Goal: Task Accomplishment & Management: Use online tool/utility

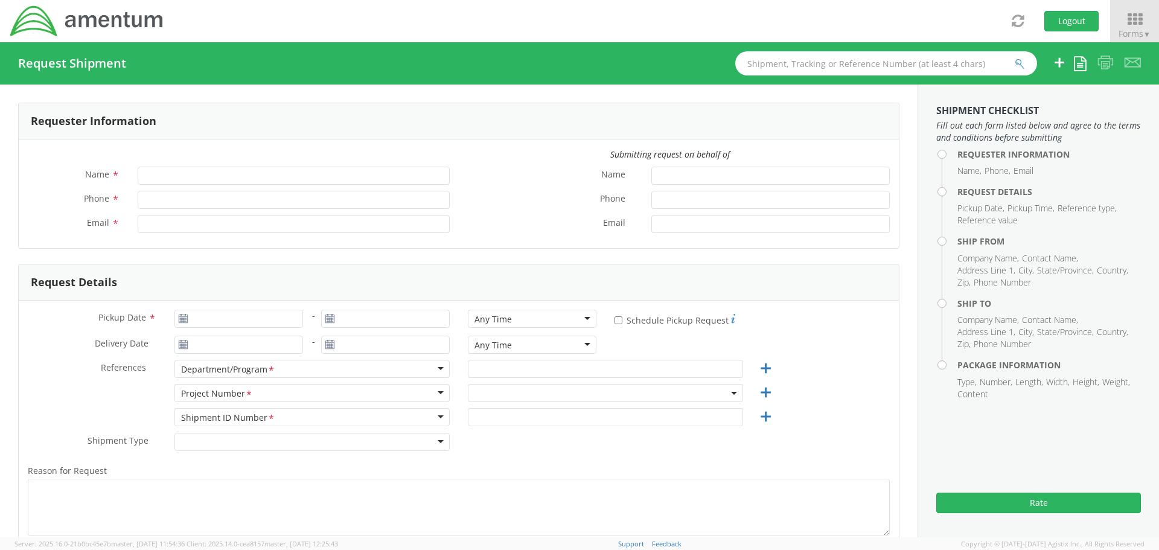
type input "[PERSON_NAME]"
type input "[PHONE_NUMBER]"
type input "[PERSON_NAME][EMAIL_ADDRESS][PERSON_NAME][DOMAIN_NAME]"
select select "7236.04.OVHD.00.000000.00"
click at [1151, 31] on span "▼" at bounding box center [1146, 34] width 7 height 10
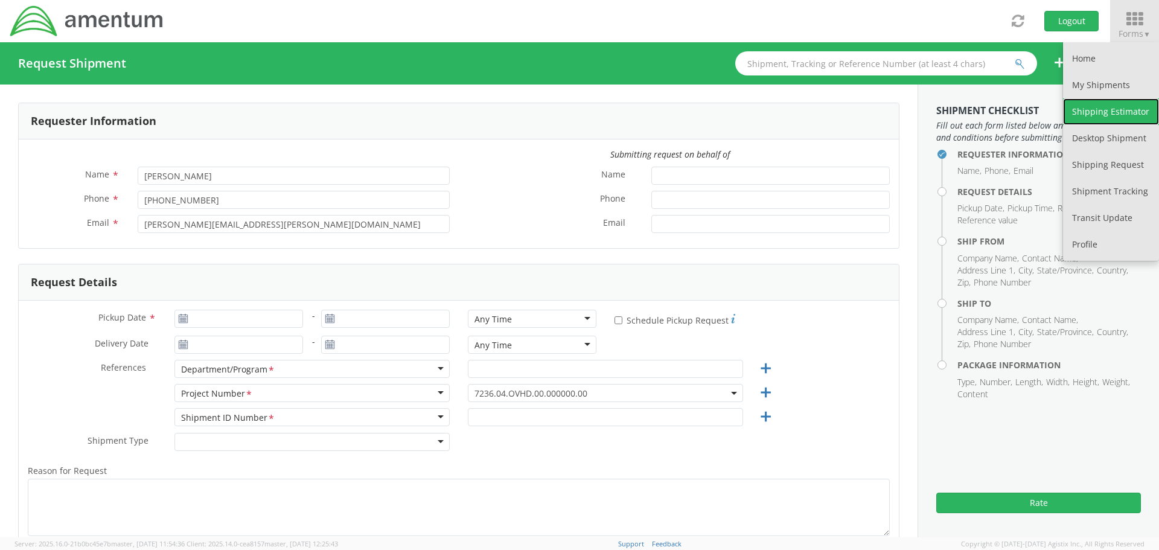
click at [1109, 114] on link "Shipping Estimator" at bounding box center [1111, 111] width 96 height 27
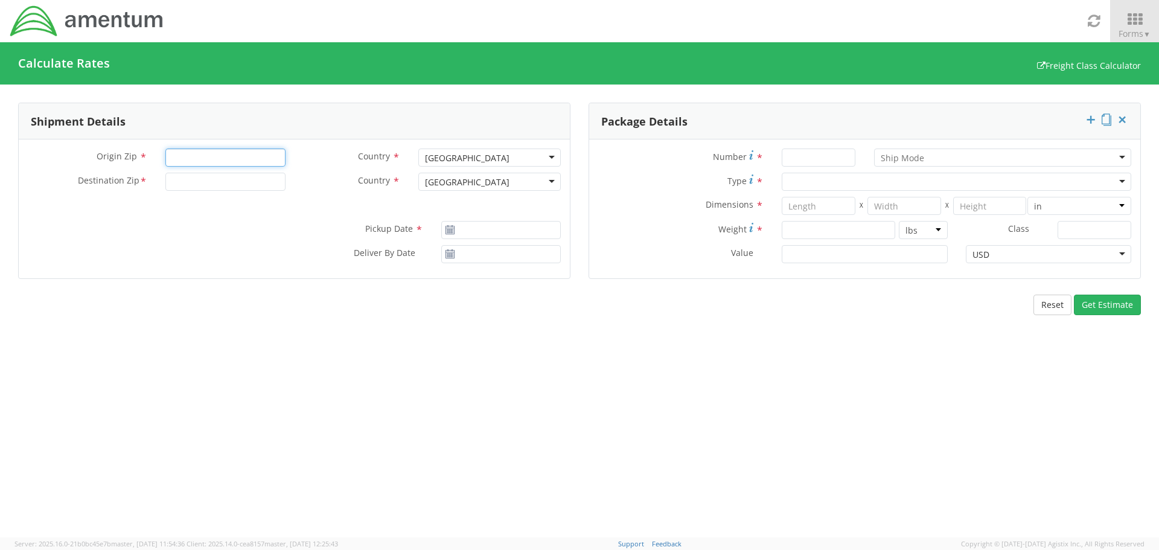
click at [234, 162] on input "Origin Zip *" at bounding box center [225, 158] width 120 height 18
type input "32542"
click at [225, 176] on input "Destination Zip *" at bounding box center [225, 182] width 120 height 18
type input "54304"
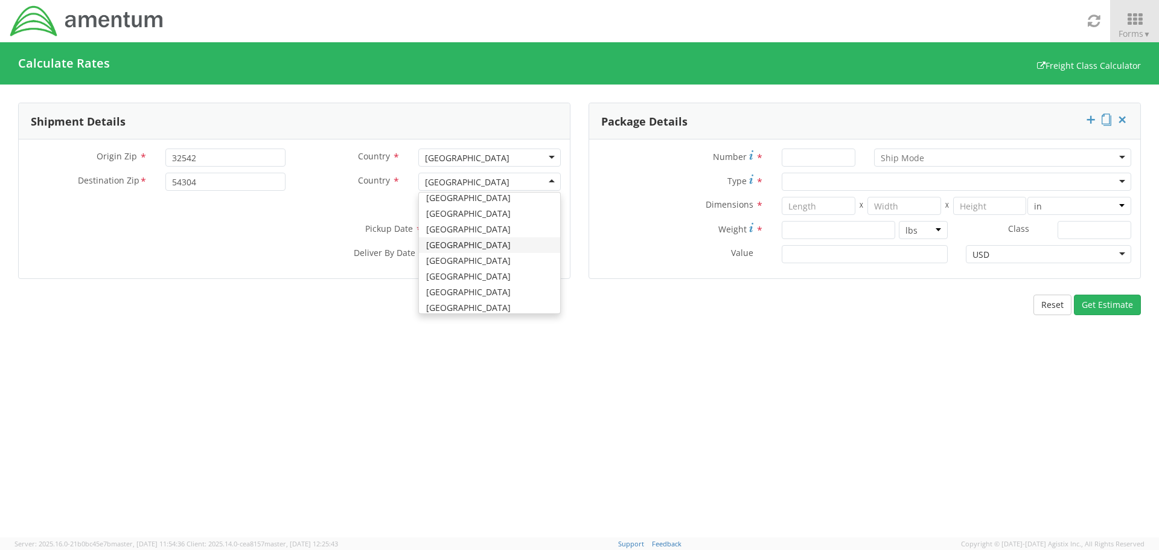
click at [272, 211] on div "Origin Zip * 32542 Country * [GEOGRAPHIC_DATA] [GEOGRAPHIC_DATA] [GEOGRAPHIC_DA…" at bounding box center [294, 208] width 551 height 139
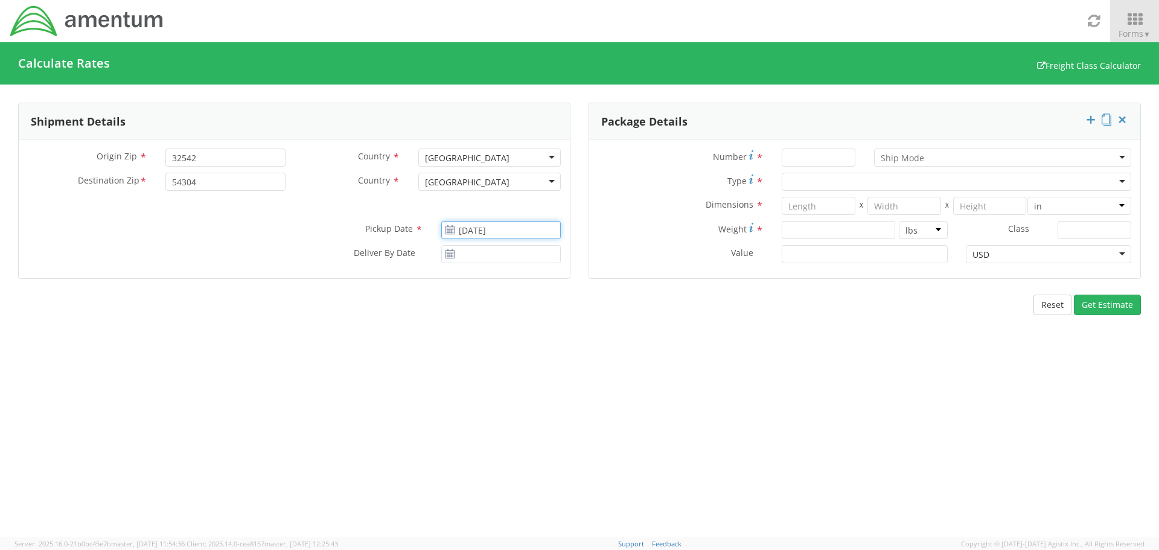
click at [480, 225] on input "[DATE]" at bounding box center [501, 230] width 120 height 18
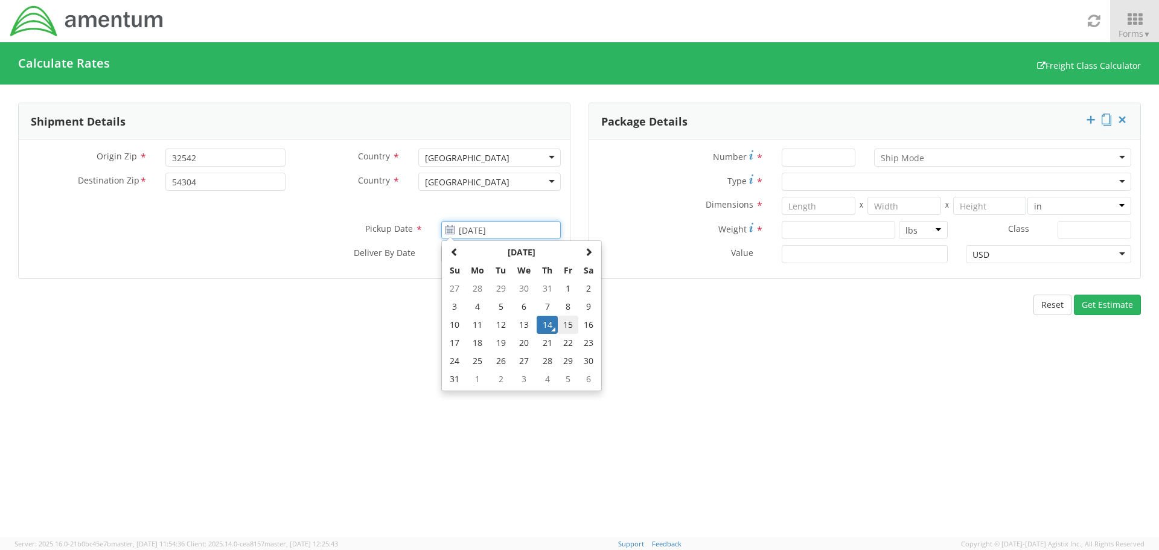
click at [573, 330] on td "15" at bounding box center [568, 325] width 21 height 18
type input "[DATE]"
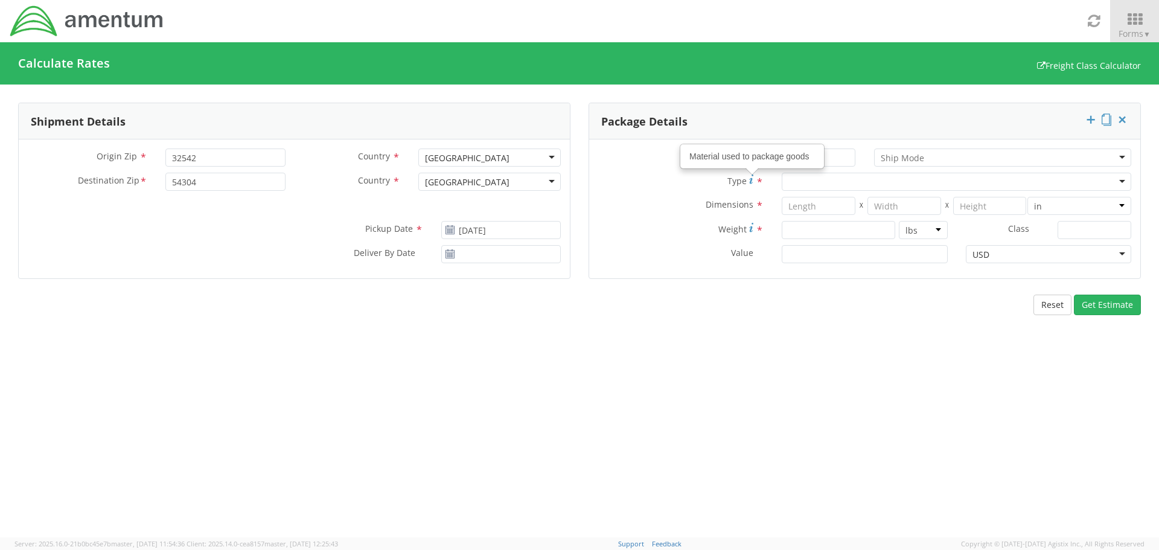
click at [808, 159] on div "Material used to package goods" at bounding box center [752, 156] width 142 height 23
click at [834, 161] on input "Number *" at bounding box center [819, 158] width 74 height 18
type input "1"
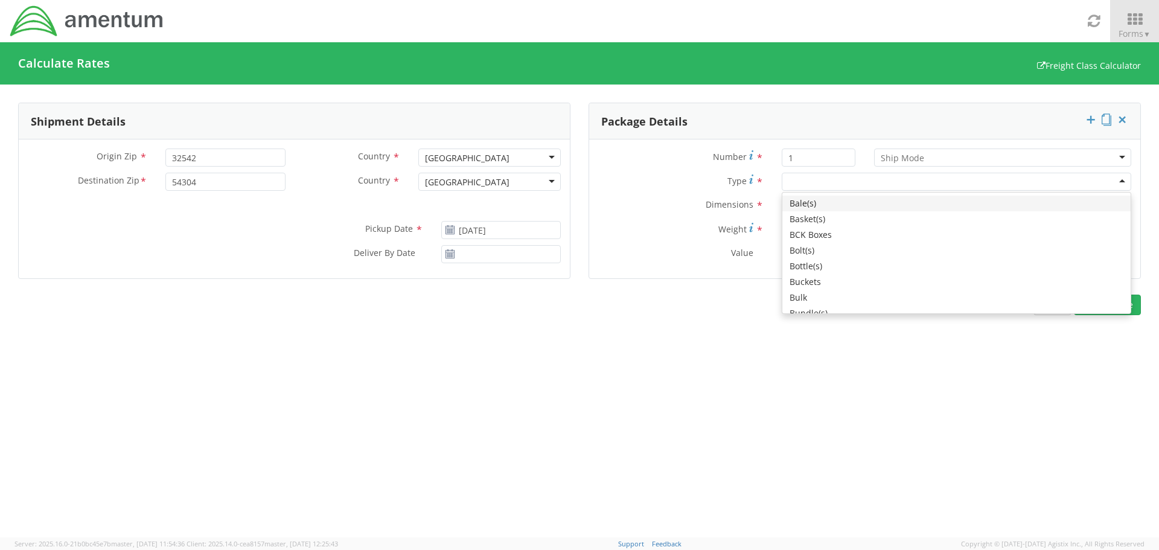
click at [843, 173] on div at bounding box center [957, 182] width 350 height 18
type input "l"
type input "12"
type input "9"
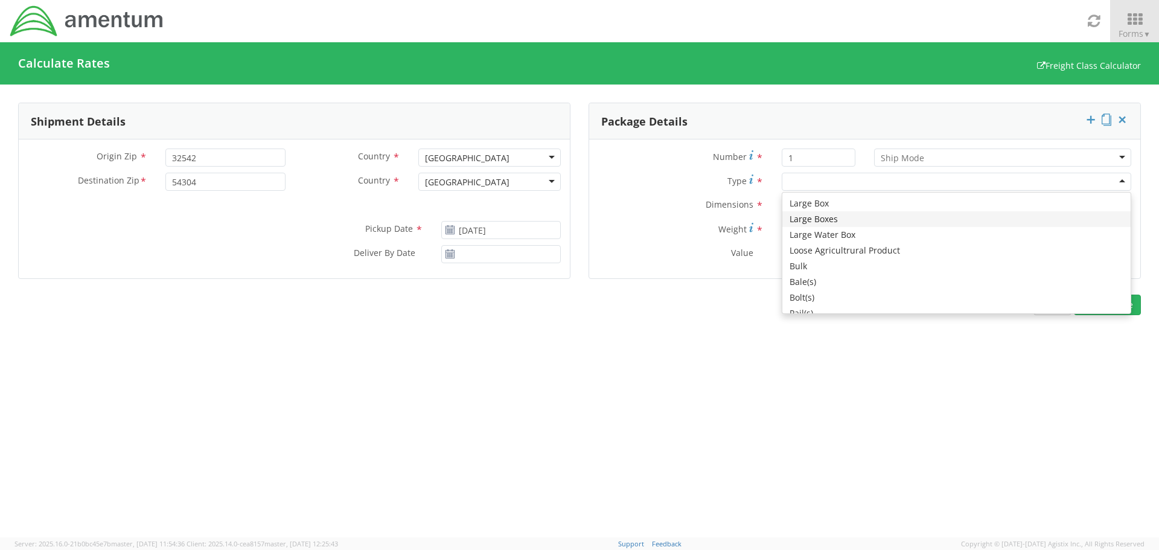
scroll to position [0, 0]
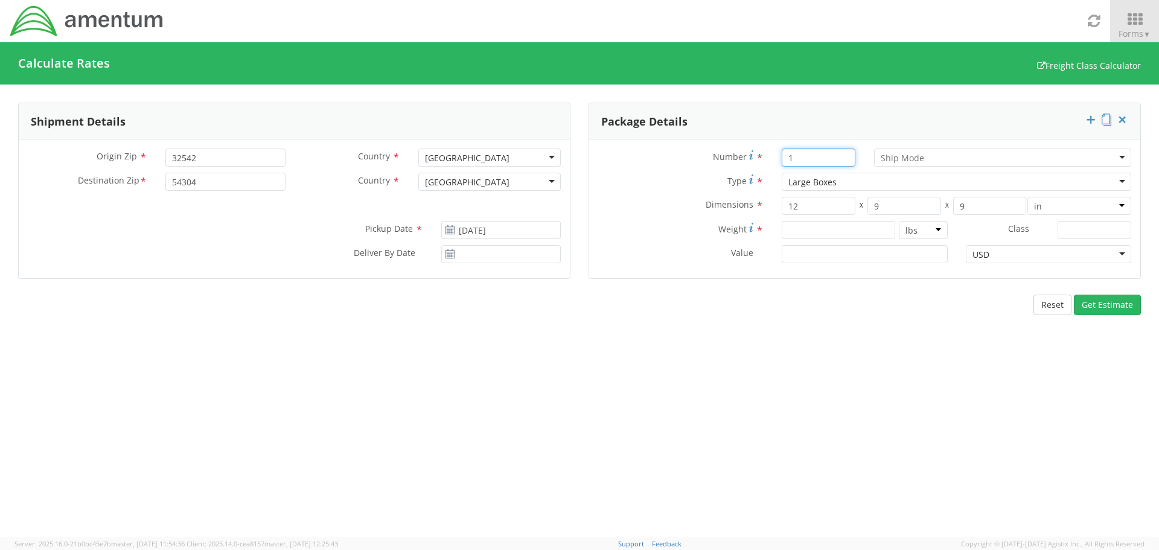
click at [817, 155] on input "1" at bounding box center [819, 158] width 74 height 18
type input "1"
click at [851, 178] on div "Large Boxes" at bounding box center [957, 182] width 350 height 18
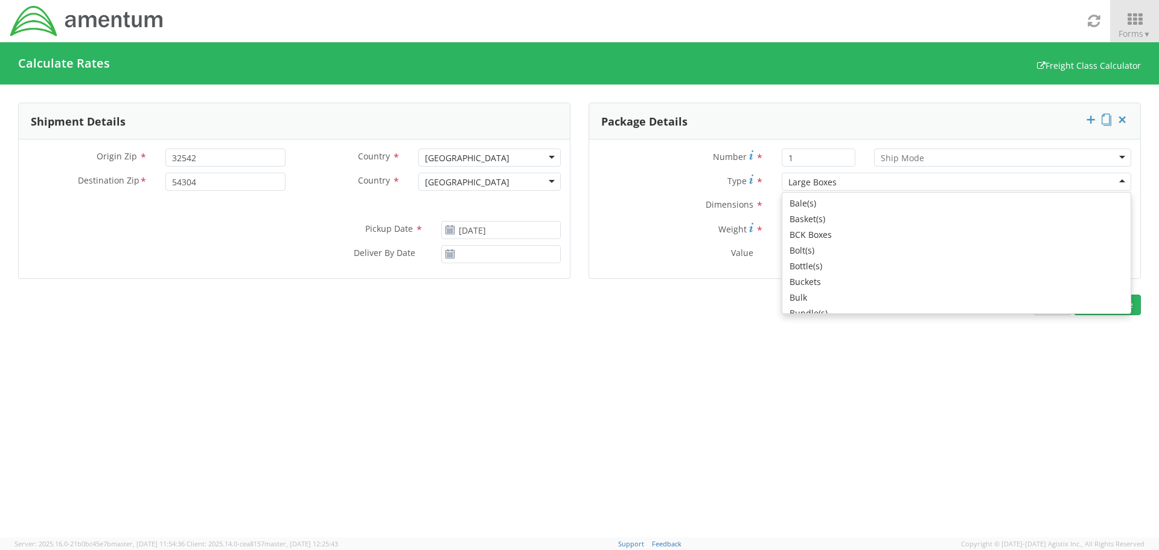
type input "17.5"
type input "12.5"
type input "3"
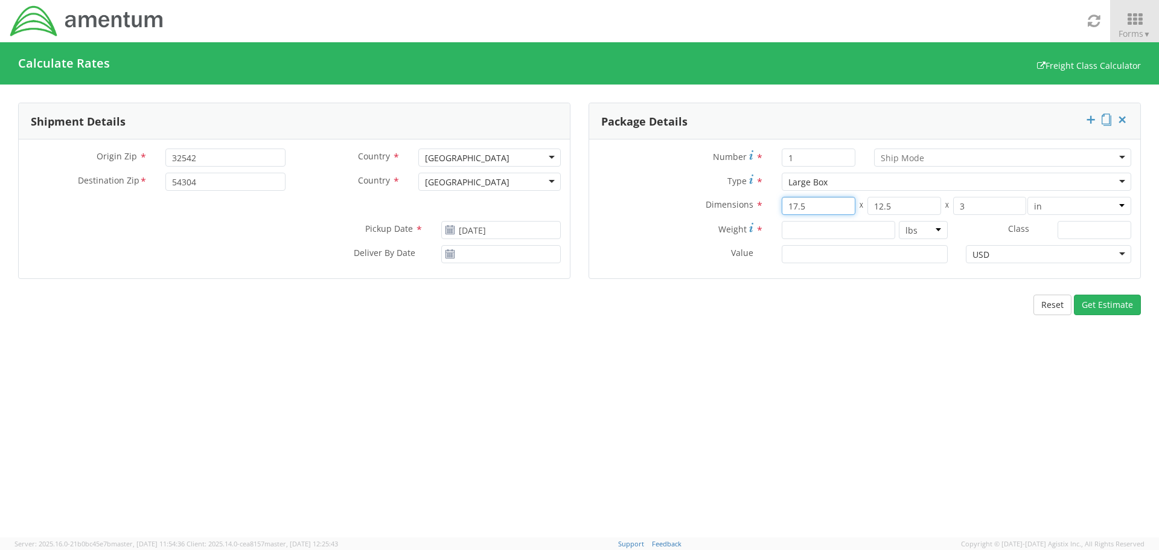
click at [823, 206] on input "17.5" at bounding box center [819, 206] width 74 height 18
type input "8"
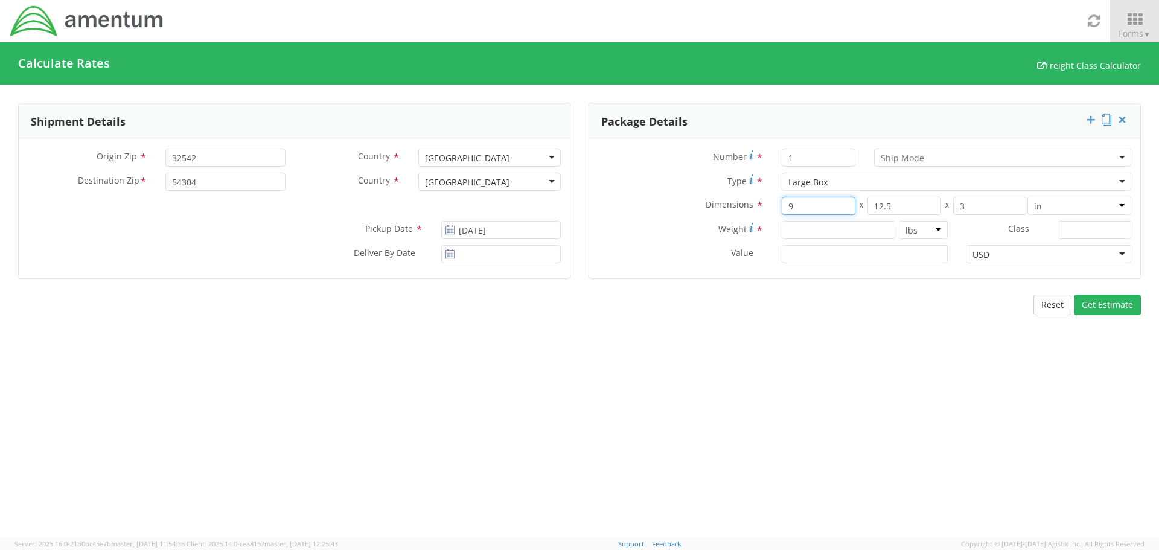
type input "9"
type input "21"
type input "12"
click at [777, 222] on div "lbs kgs" at bounding box center [865, 230] width 184 height 18
click at [793, 223] on input "number" at bounding box center [839, 230] width 114 height 18
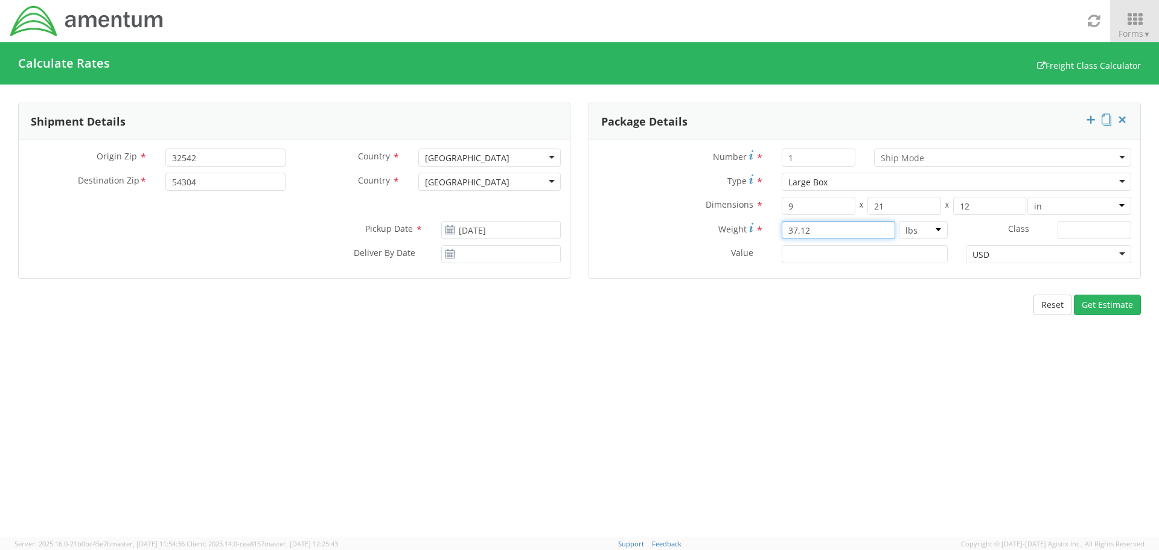
type input "37.12"
click at [1052, 158] on div at bounding box center [1003, 158] width 258 height 18
drag, startPoint x: 846, startPoint y: 371, endPoint x: 854, endPoint y: 368, distance: 8.2
click at [849, 370] on div "Shipment Details Origin Zip * 32542 Country * [GEOGRAPHIC_DATA] [GEOGRAPHIC_DAT…" at bounding box center [579, 311] width 1159 height 453
click at [1079, 314] on div "Shipment Details Origin Zip * 32542 Country * [GEOGRAPHIC_DATA] [GEOGRAPHIC_DAT…" at bounding box center [579, 311] width 1159 height 453
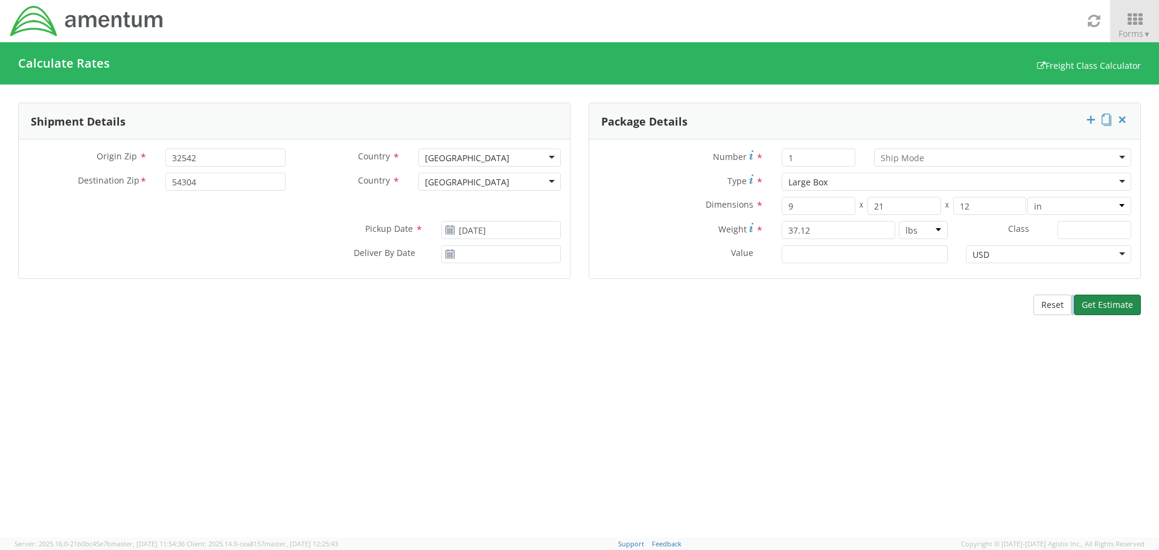
click at [1102, 309] on button "Get Estimate" at bounding box center [1107, 305] width 67 height 21
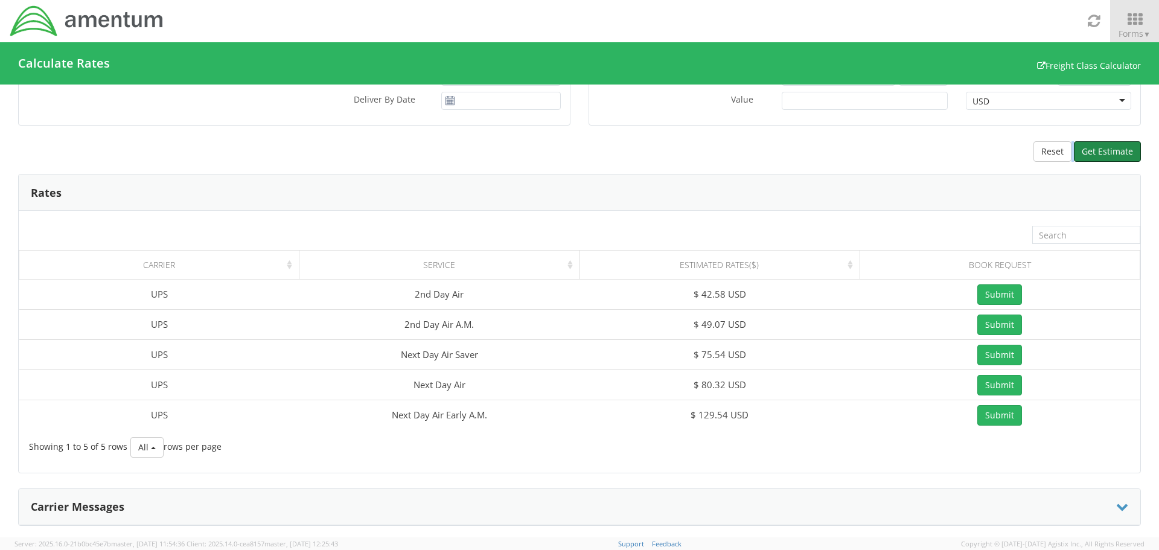
scroll to position [157, 0]
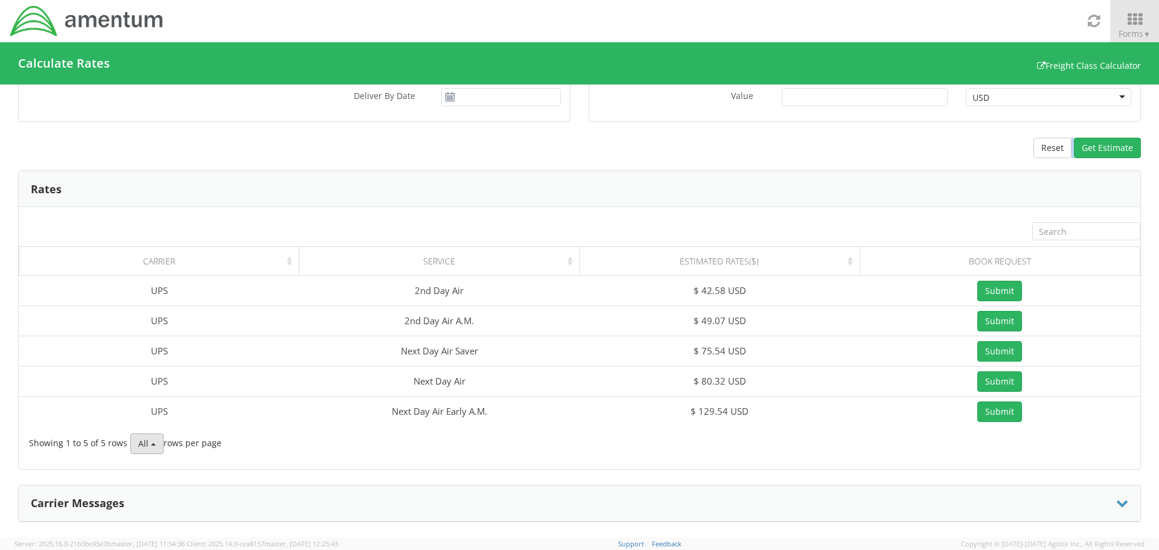
click at [158, 448] on button "All" at bounding box center [146, 443] width 33 height 21
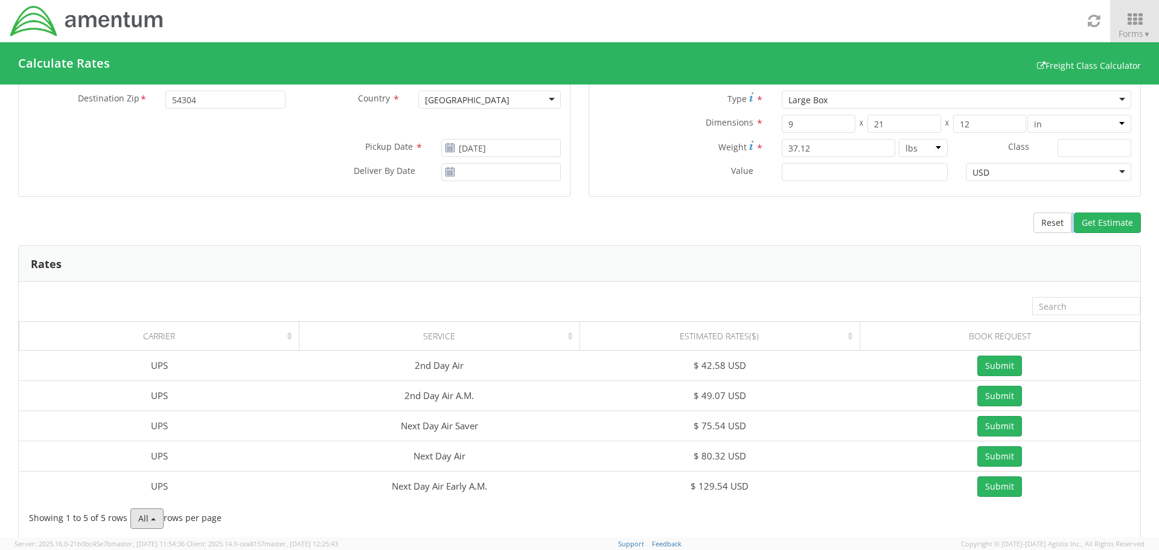
scroll to position [0, 0]
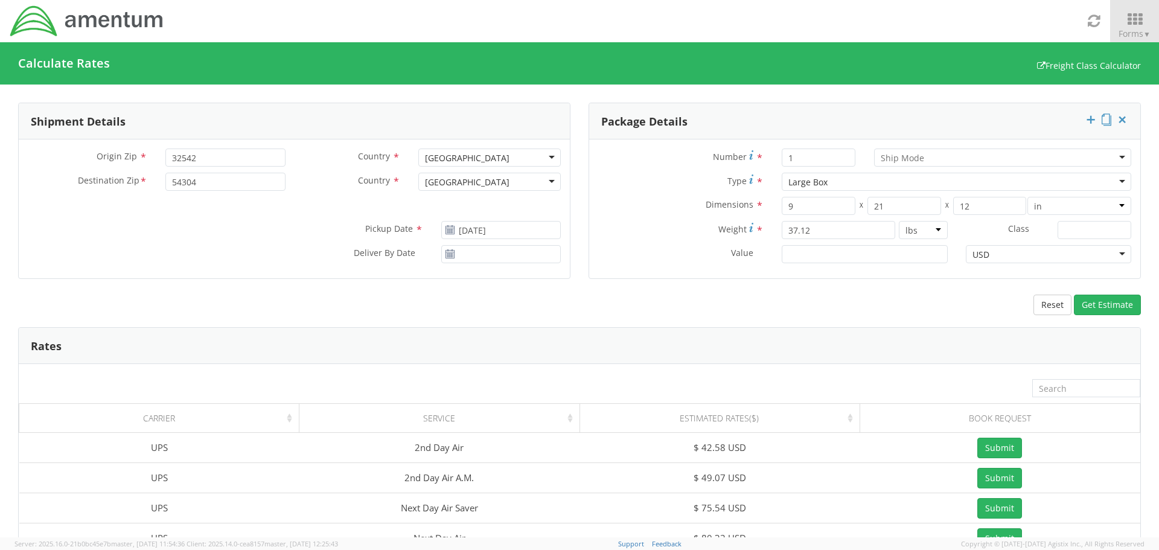
click at [901, 164] on div at bounding box center [1003, 158] width 258 height 18
click at [661, 216] on div "Dimensions * 9 X 21 X 12 in cm ft" at bounding box center [864, 209] width 551 height 24
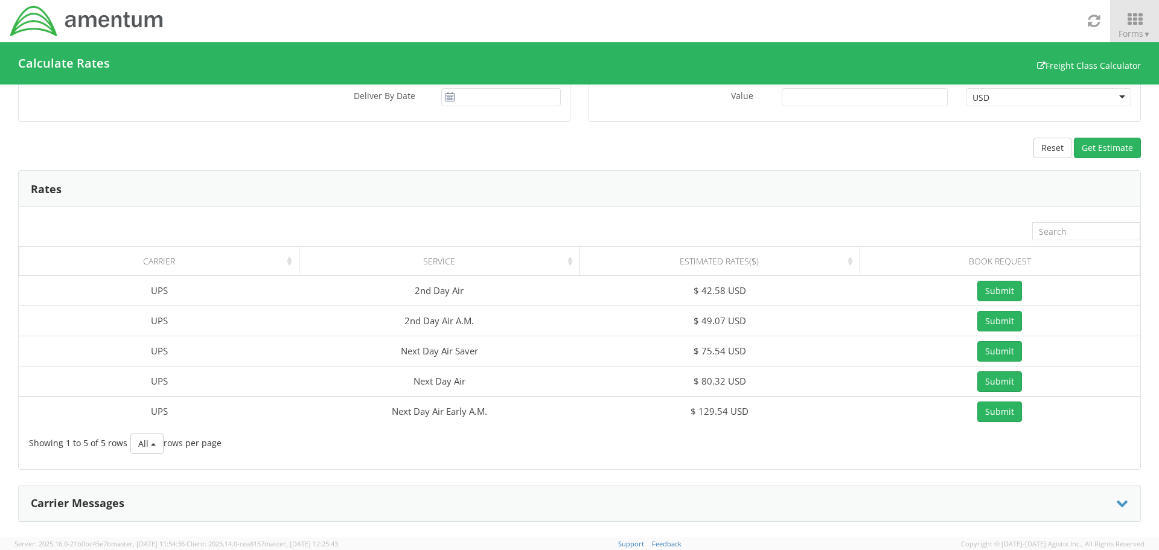
click at [1116, 505] on icon at bounding box center [1122, 503] width 12 height 12
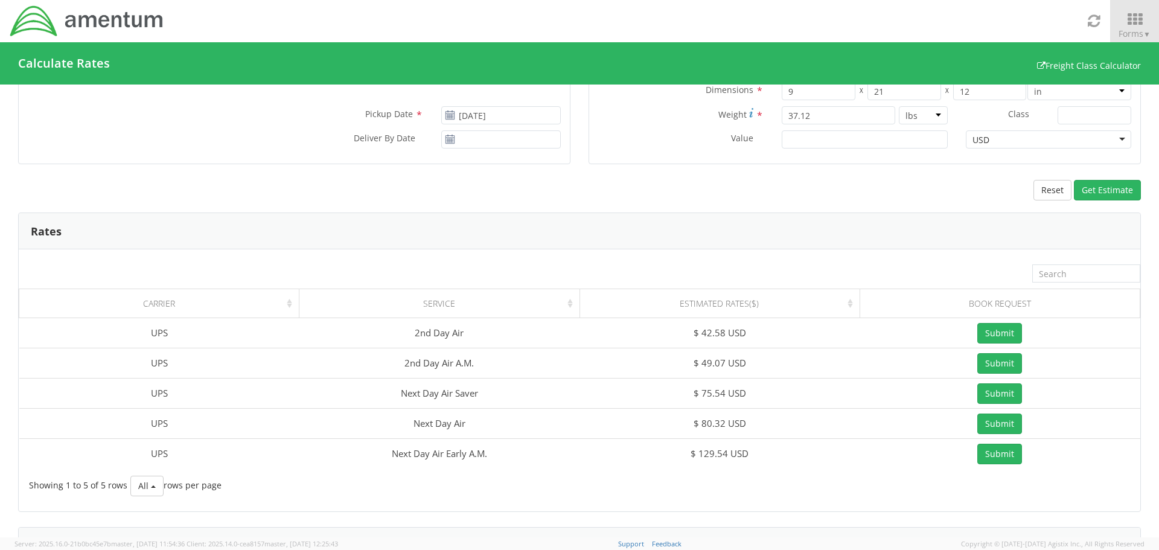
scroll to position [0, 0]
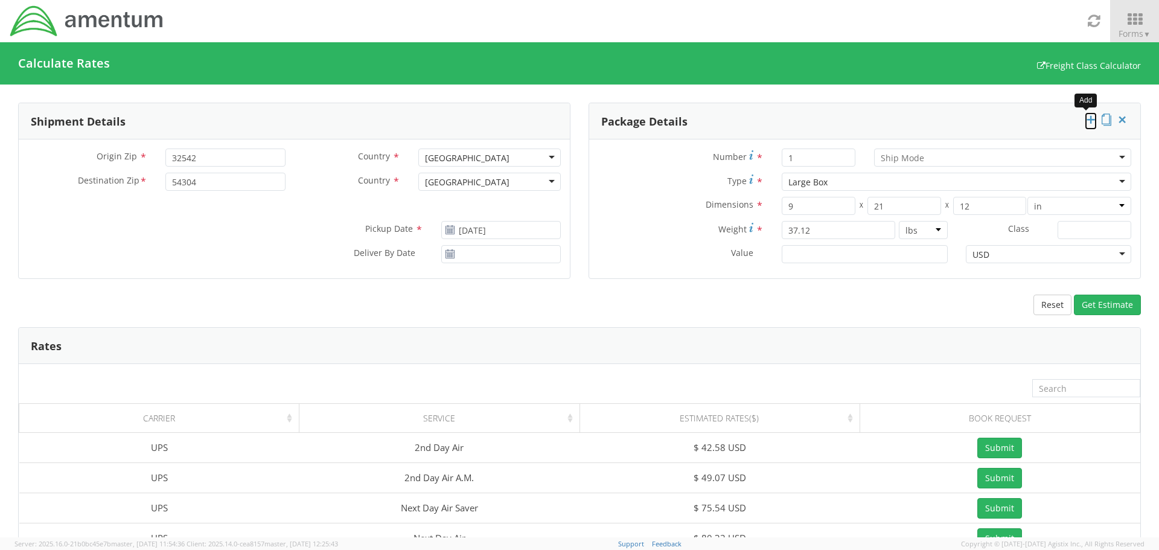
click at [1085, 121] on icon at bounding box center [1091, 120] width 12 height 12
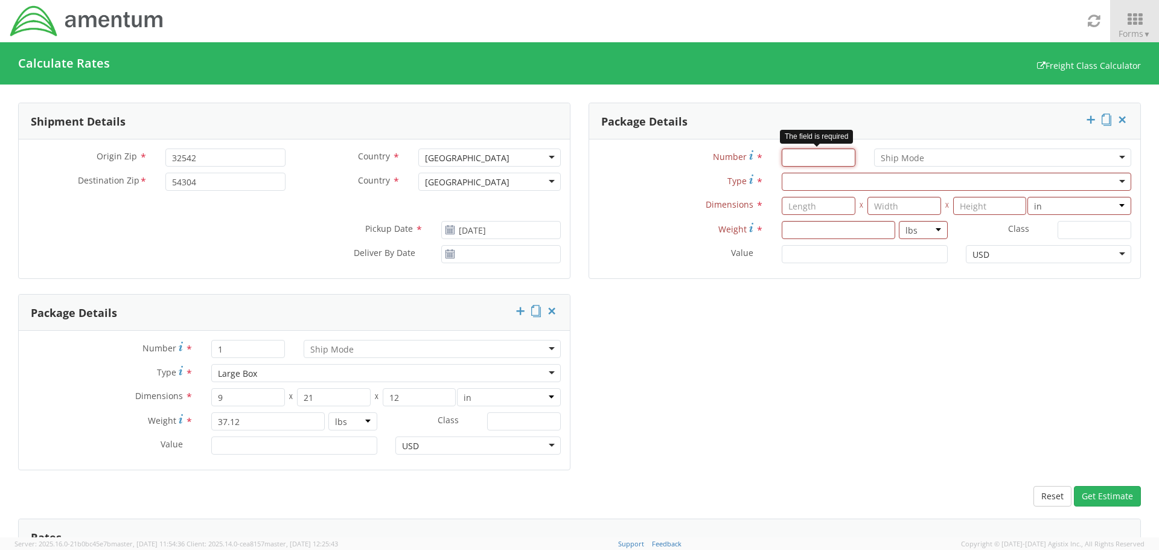
click at [807, 153] on input "Number *" at bounding box center [819, 158] width 74 height 18
type input "1"
click at [793, 182] on div at bounding box center [957, 182] width 350 height 18
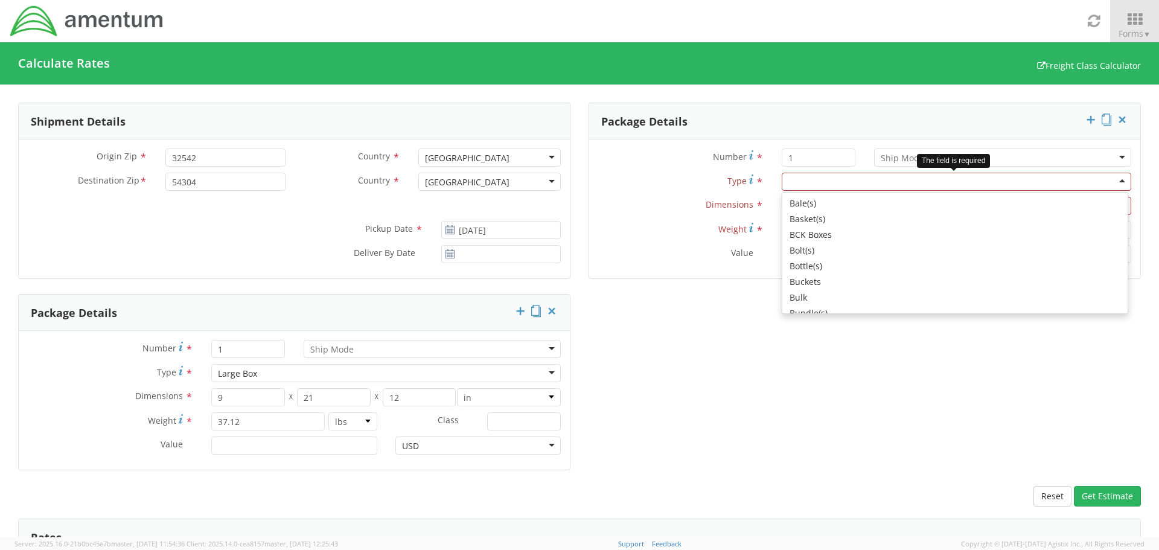
type input "l"
type input "17.5"
type input "12.5"
type input "3"
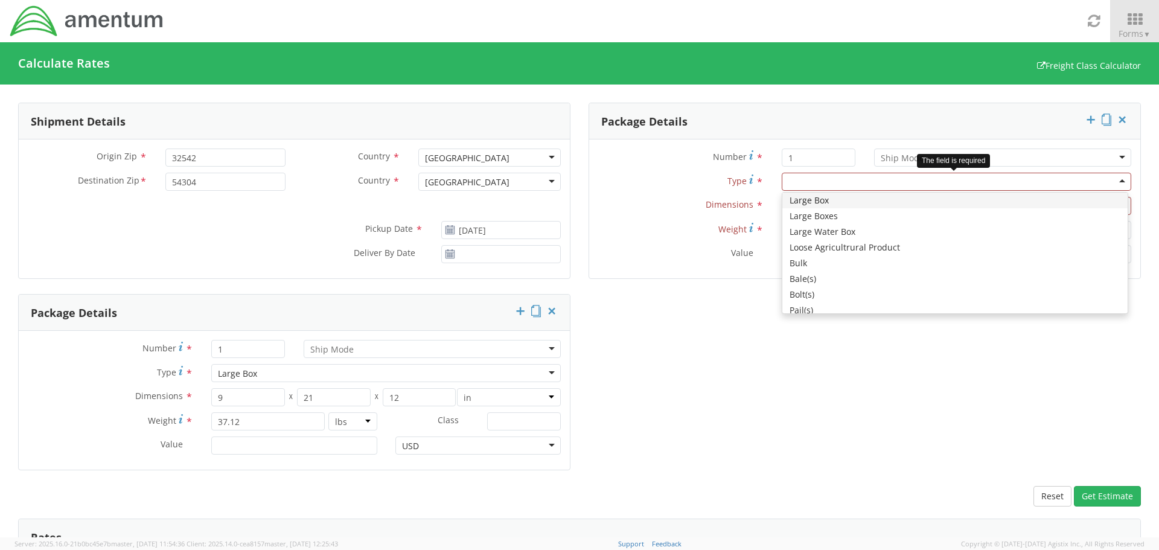
scroll to position [0, 0]
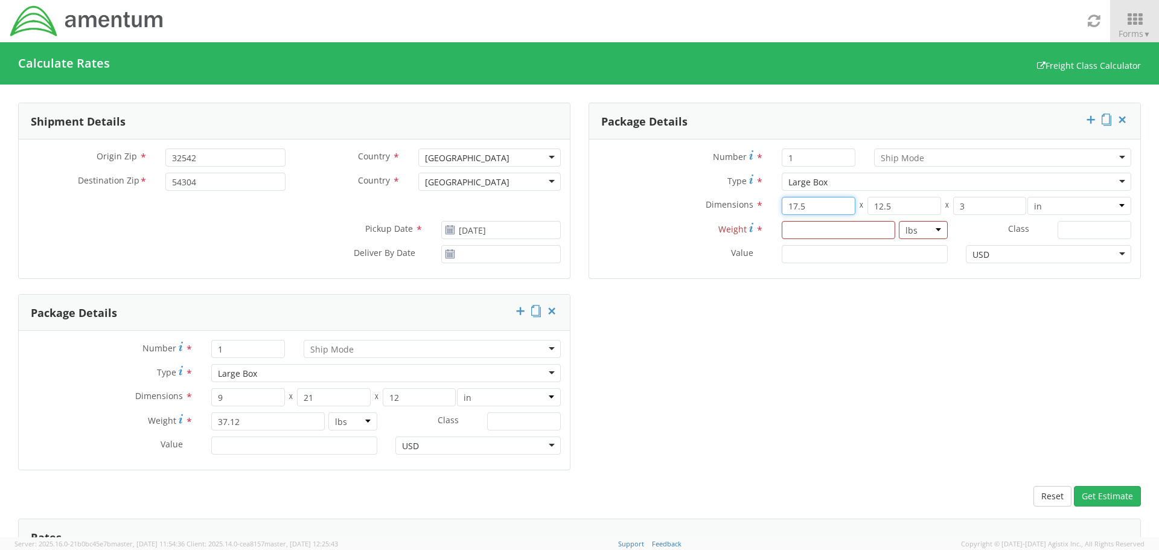
click at [802, 208] on input "17.5" at bounding box center [819, 206] width 74 height 18
type input "8"
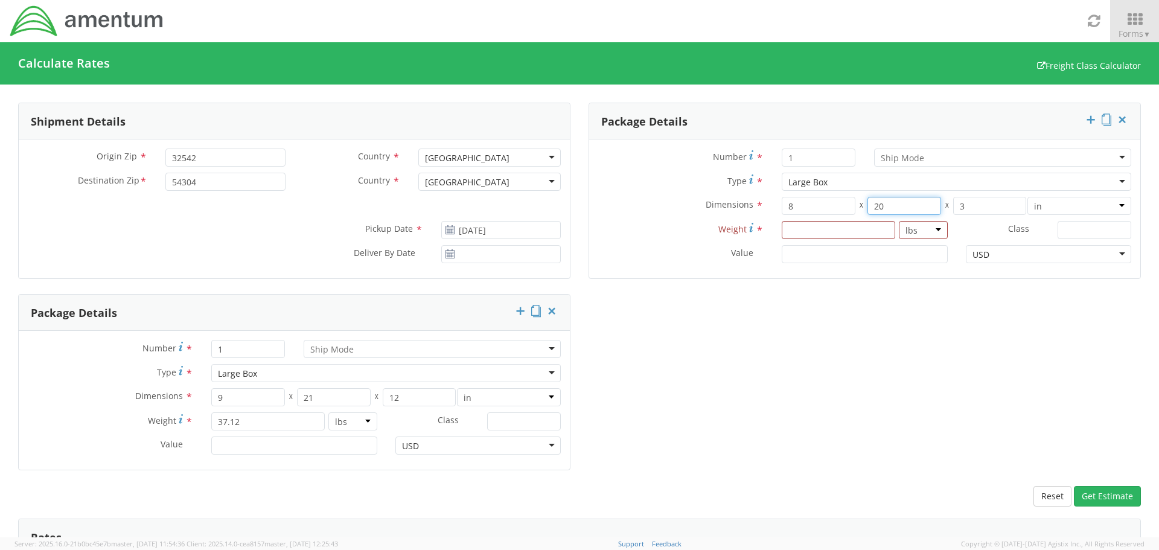
type input "20"
type input "9"
click at [811, 238] on input "number" at bounding box center [839, 230] width 114 height 18
type input "16.31"
click at [1093, 494] on button "Get Estimate" at bounding box center [1107, 496] width 67 height 21
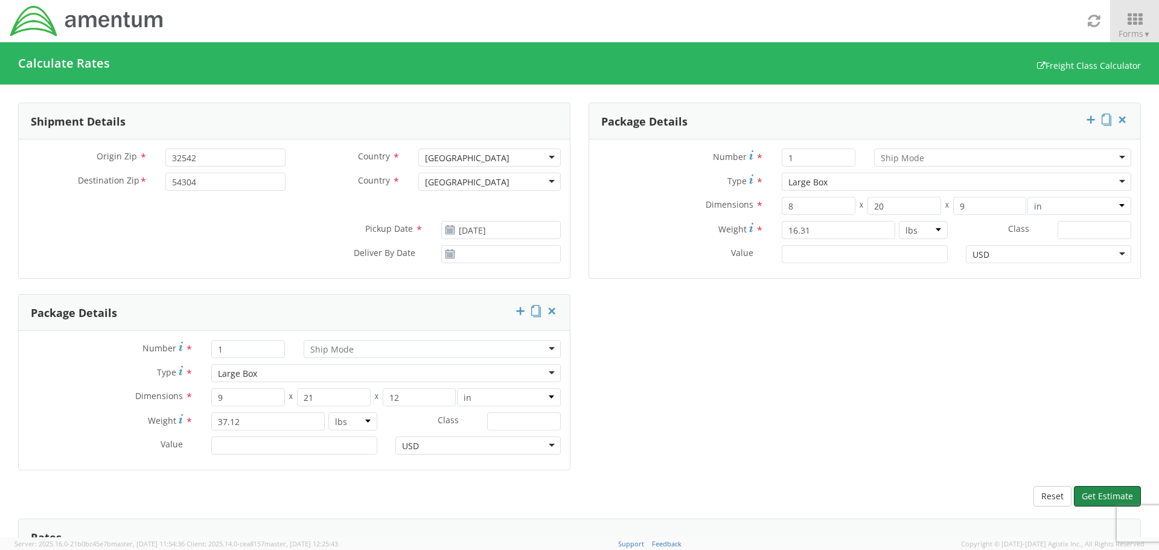
scroll to position [362, 0]
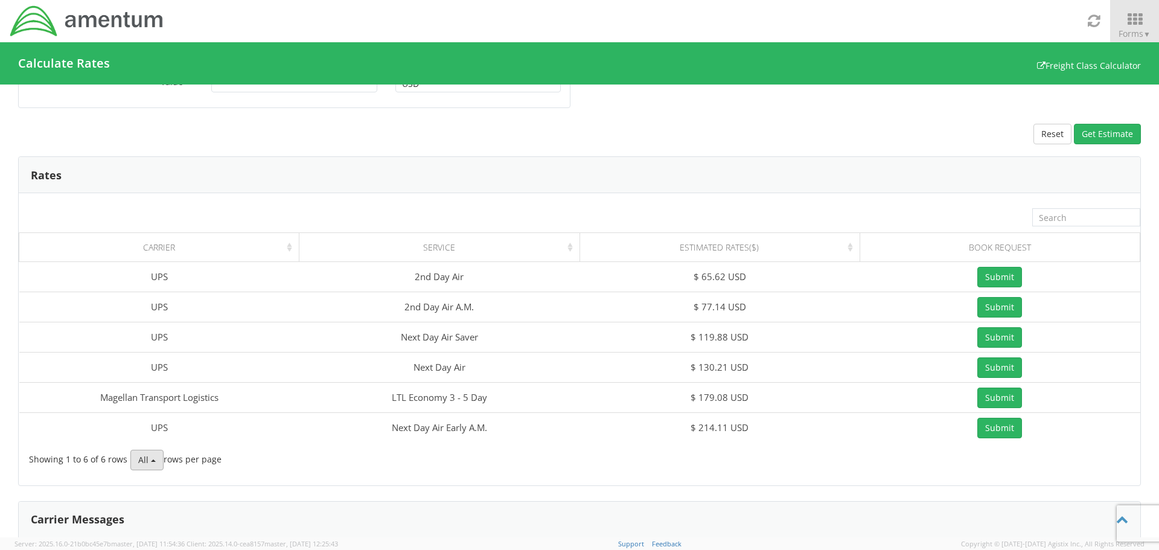
click at [160, 457] on button "All" at bounding box center [146, 460] width 33 height 21
click at [173, 442] on link "10" at bounding box center [178, 438] width 96 height 16
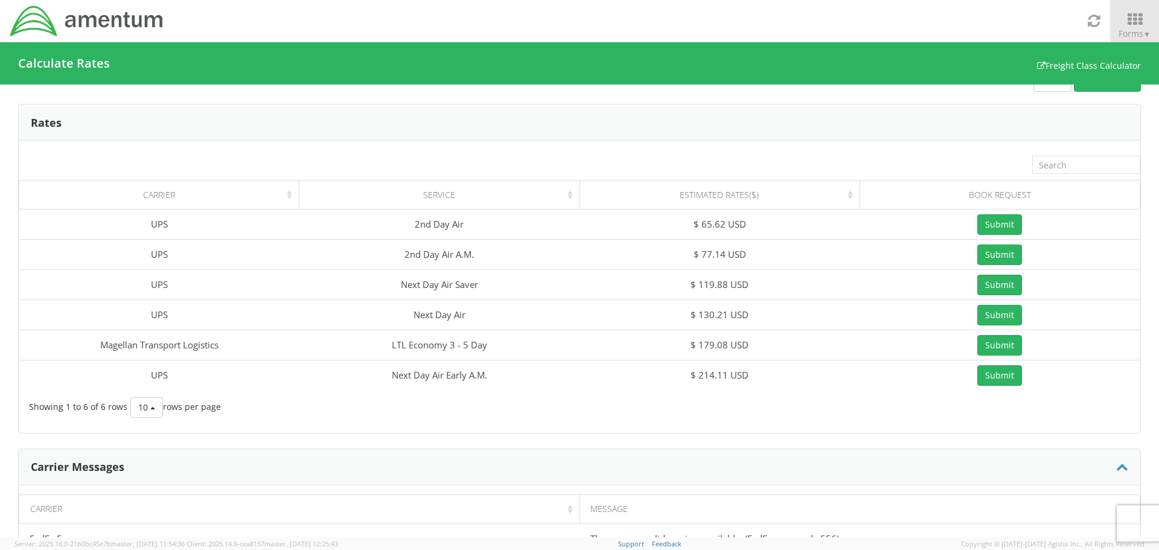
scroll to position [430, 0]
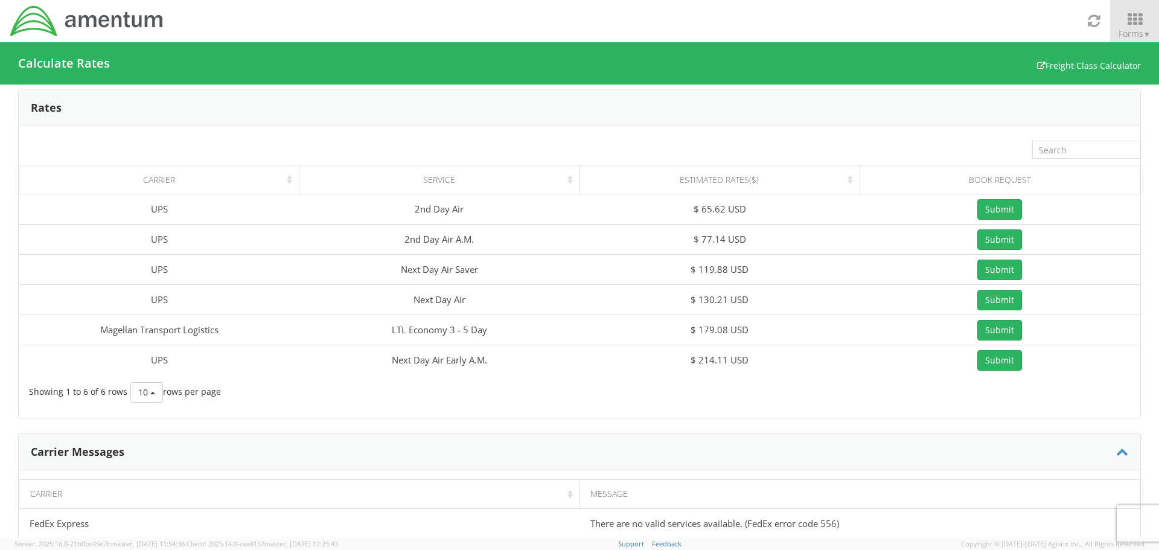
drag, startPoint x: 24, startPoint y: 139, endPoint x: 1064, endPoint y: 401, distance: 1072.6
click at [1064, 401] on div "Loading, please wait Carrier Service Estimated Rates($) Book Request UPS 2nd Da…" at bounding box center [580, 272] width 1122 height 274
click at [894, 46] on div "Calculate Rates Freight Class Calculator" at bounding box center [579, 63] width 1159 height 42
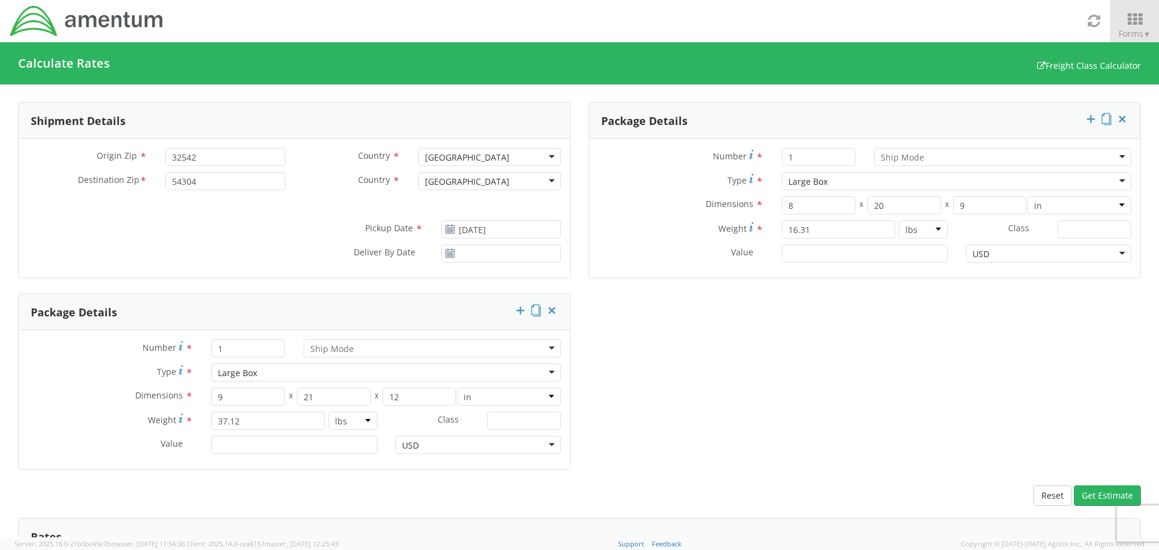
scroll to position [0, 0]
click at [1116, 122] on icon at bounding box center [1122, 120] width 12 height 12
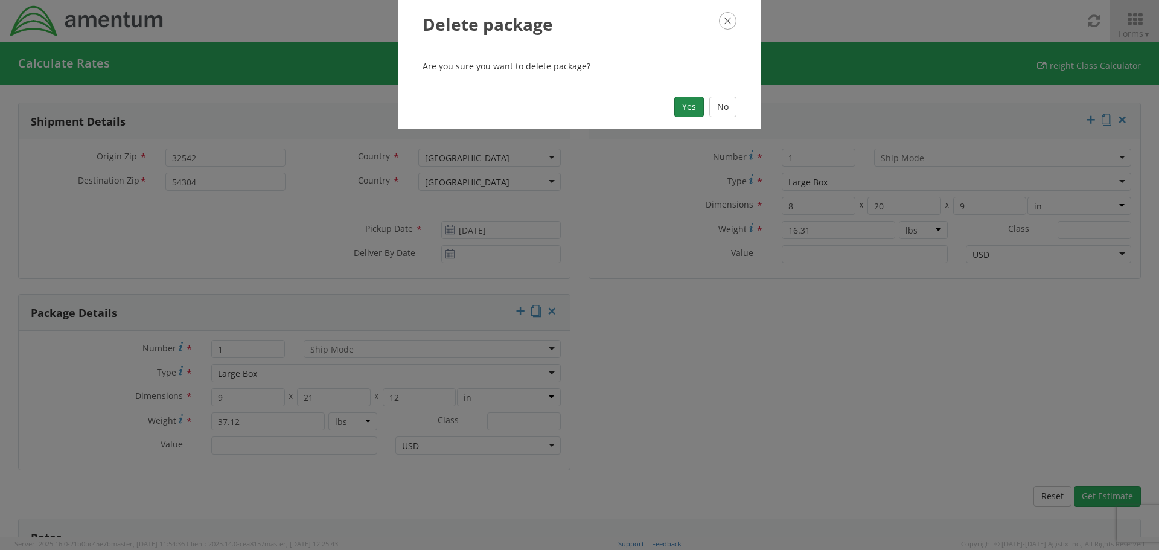
click at [685, 104] on button "Yes" at bounding box center [689, 107] width 30 height 21
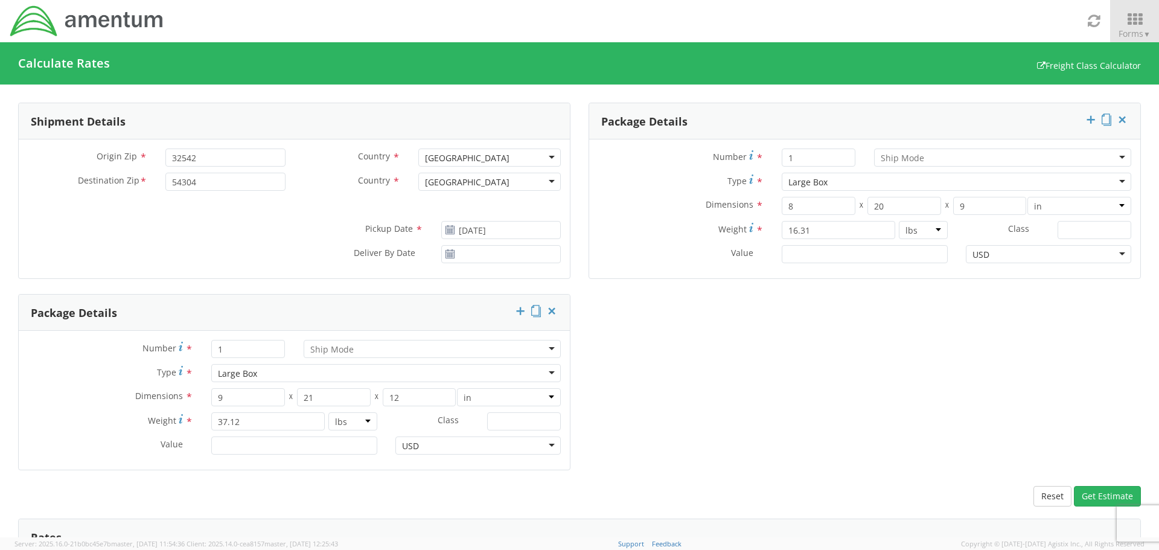
type input "9"
type input "21"
type input "12"
type input "37.12"
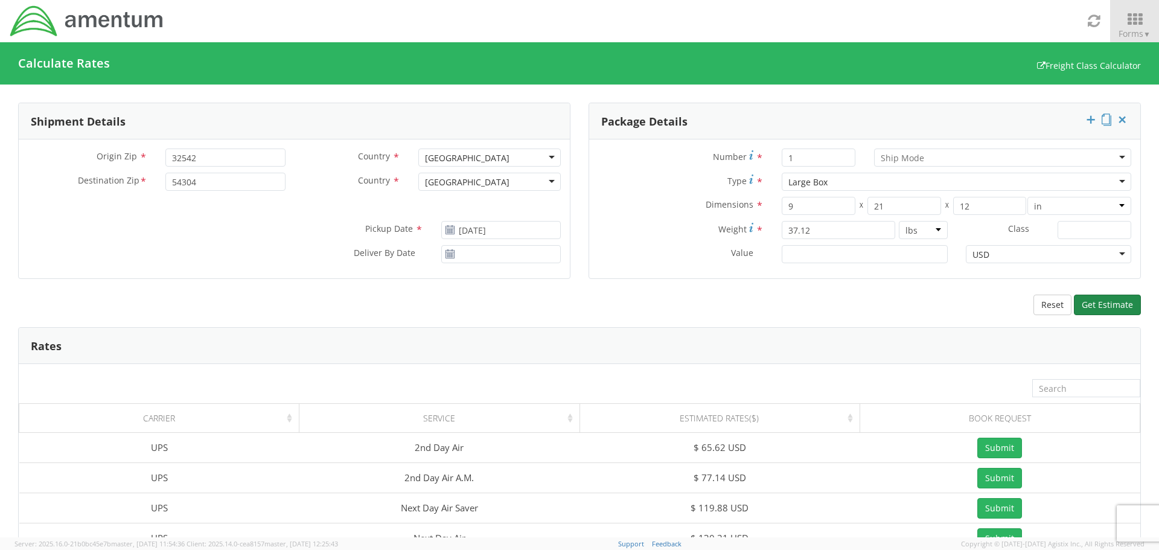
click at [1111, 303] on button "Get Estimate" at bounding box center [1107, 305] width 67 height 21
click at [225, 250] on div "Deliver By Date *" at bounding box center [294, 257] width 551 height 24
click at [807, 208] on input "9" at bounding box center [819, 206] width 74 height 18
click at [811, 206] on input "9" at bounding box center [819, 206] width 74 height 18
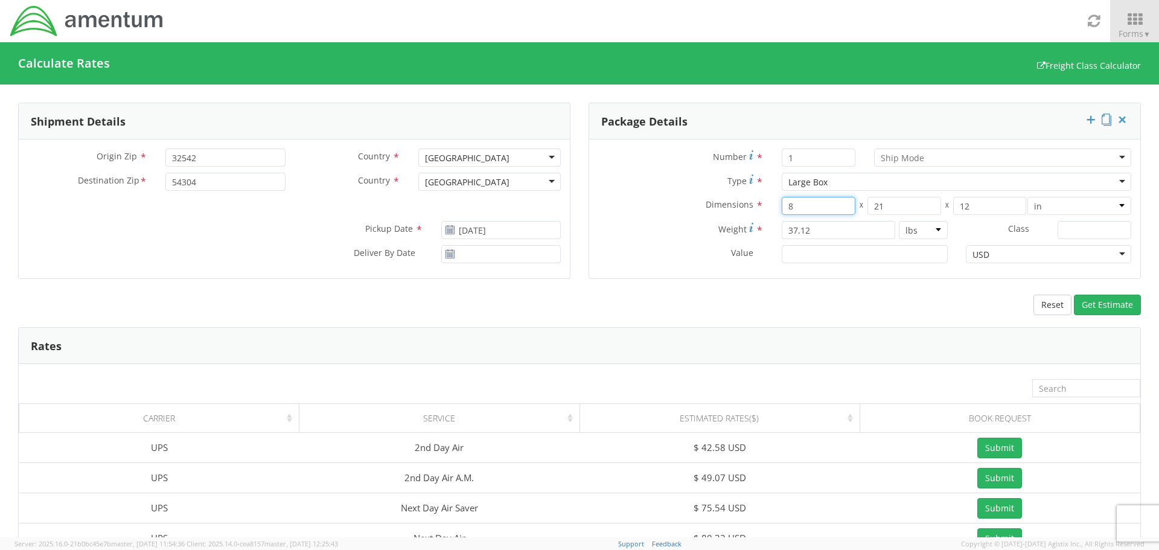
type input "8"
type input "20"
type input "9"
click at [1095, 306] on button "Get Estimate" at bounding box center [1107, 305] width 67 height 21
click at [814, 230] on input "16.31" at bounding box center [839, 230] width 114 height 18
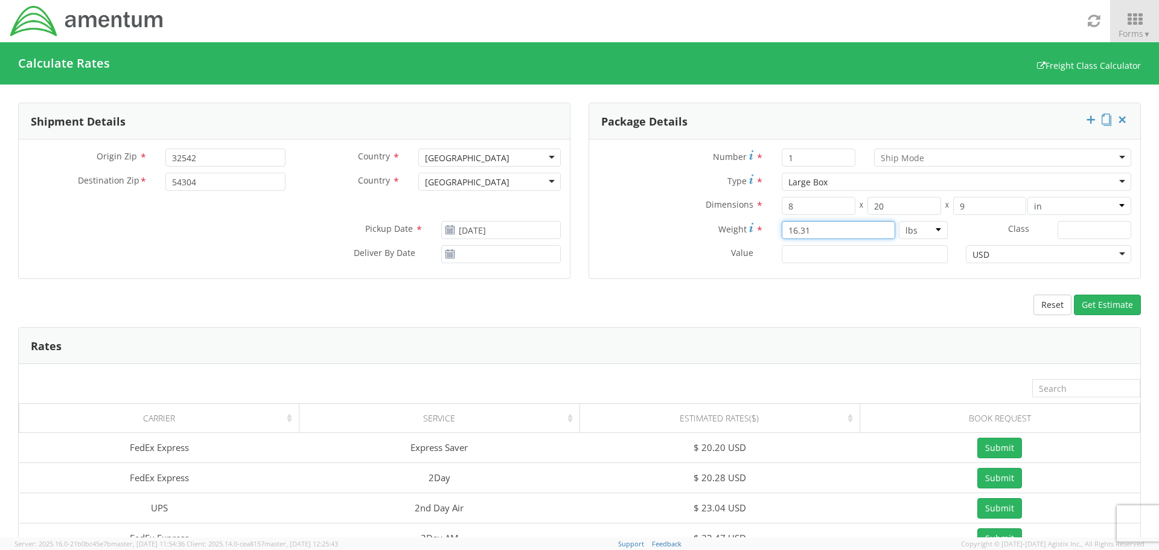
click at [814, 230] on input "16.31" at bounding box center [839, 230] width 114 height 18
drag, startPoint x: 814, startPoint y: 230, endPoint x: 755, endPoint y: 219, distance: 60.8
click at [755, 219] on div "Number * 1 Air LTL Small Package Type * Large Box Large Box Bale(s) Basket(s) B…" at bounding box center [864, 208] width 551 height 139
type input "37.12"
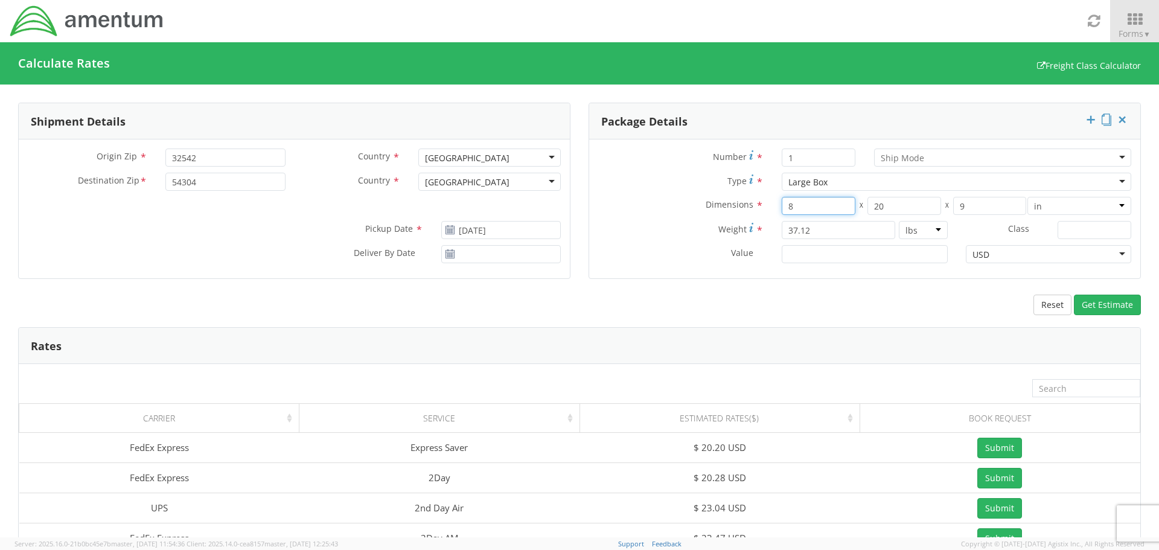
click at [813, 206] on input "8" at bounding box center [819, 206] width 74 height 18
type input "9"
type input "21"
type input "12"
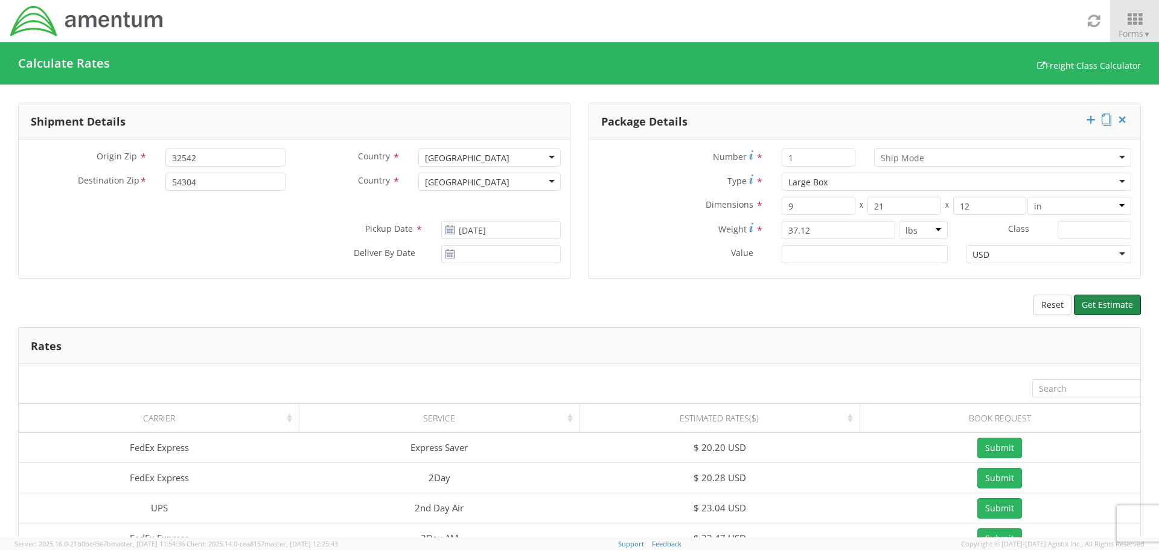
click at [1099, 299] on button "Get Estimate" at bounding box center [1107, 305] width 67 height 21
